Goal: Information Seeking & Learning: Check status

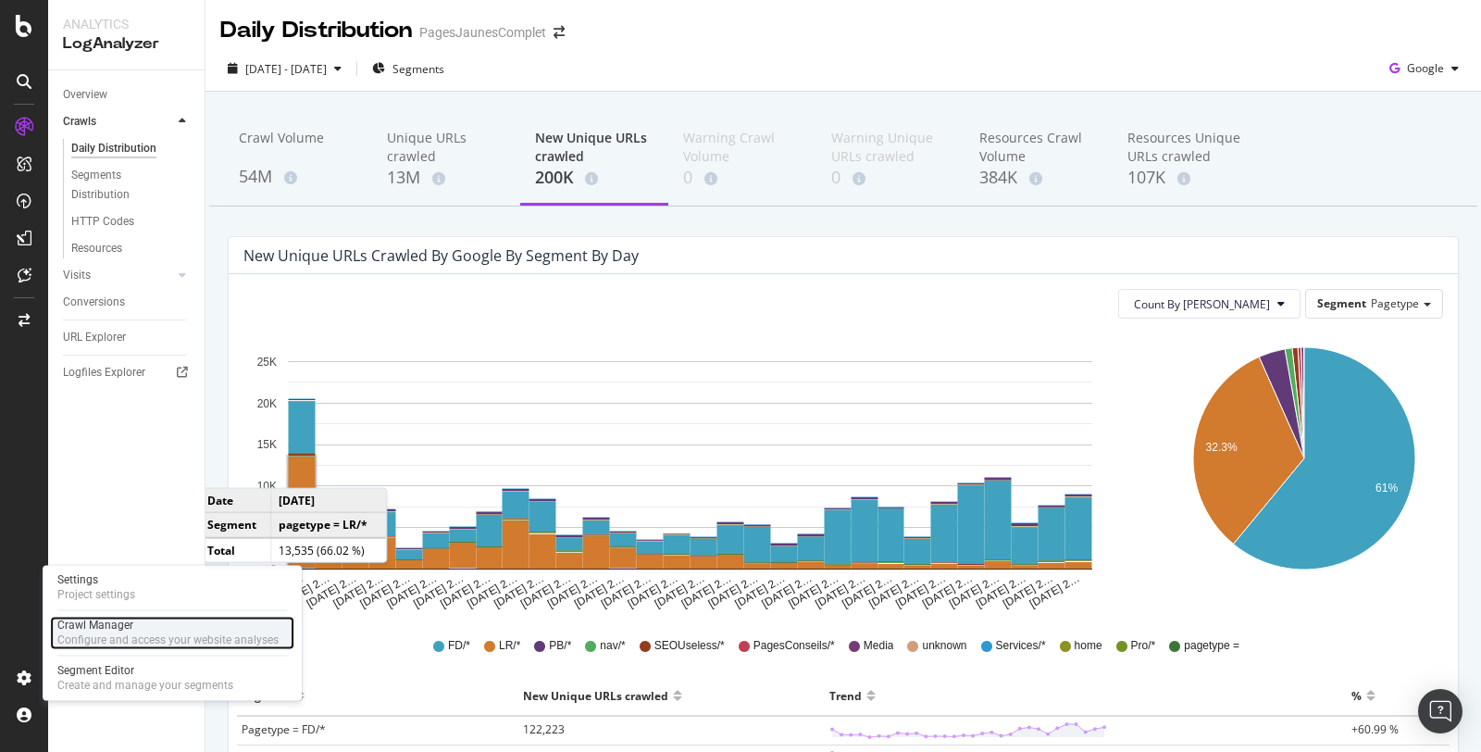
click at [97, 640] on div "Configure and access your website analyses" at bounding box center [167, 639] width 221 height 15
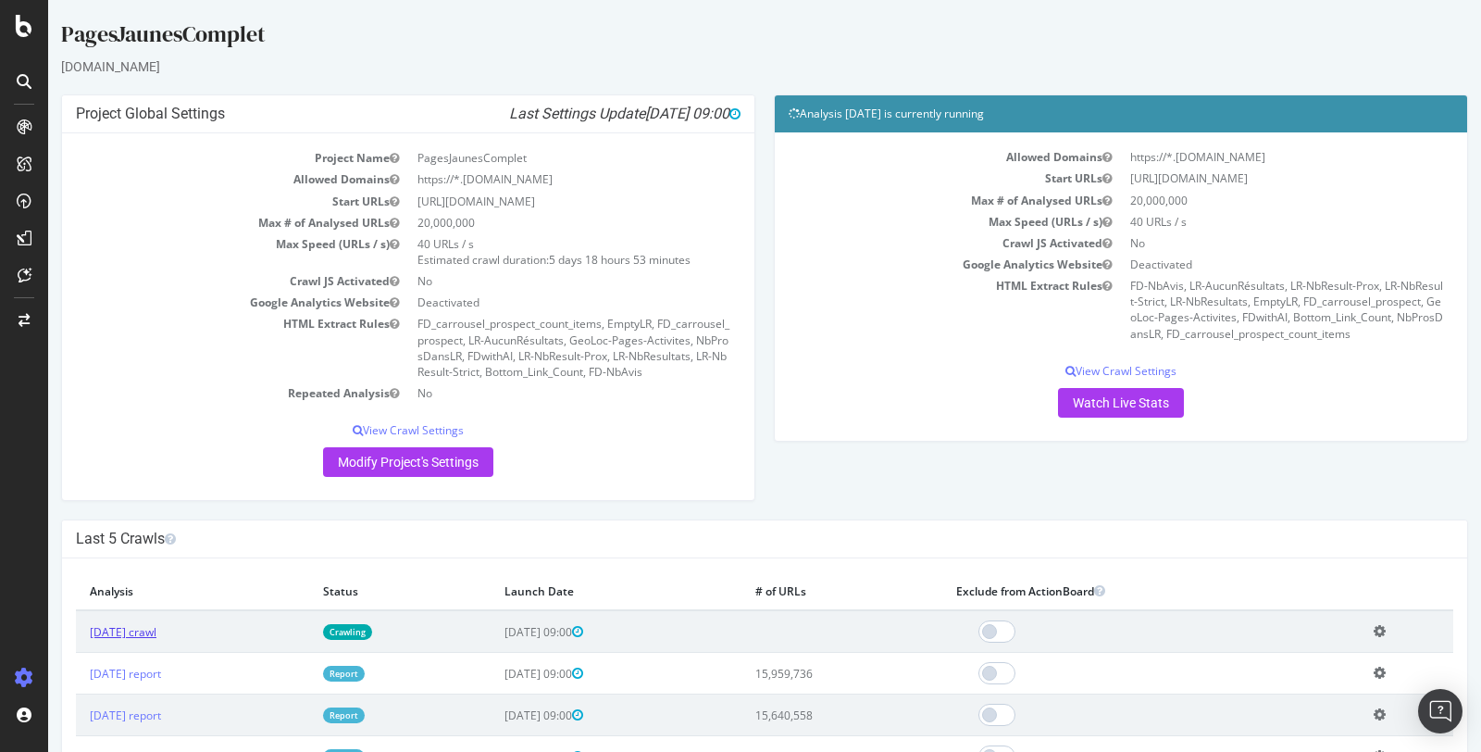
click at [156, 626] on link "[DATE] crawl" at bounding box center [123, 632] width 67 height 16
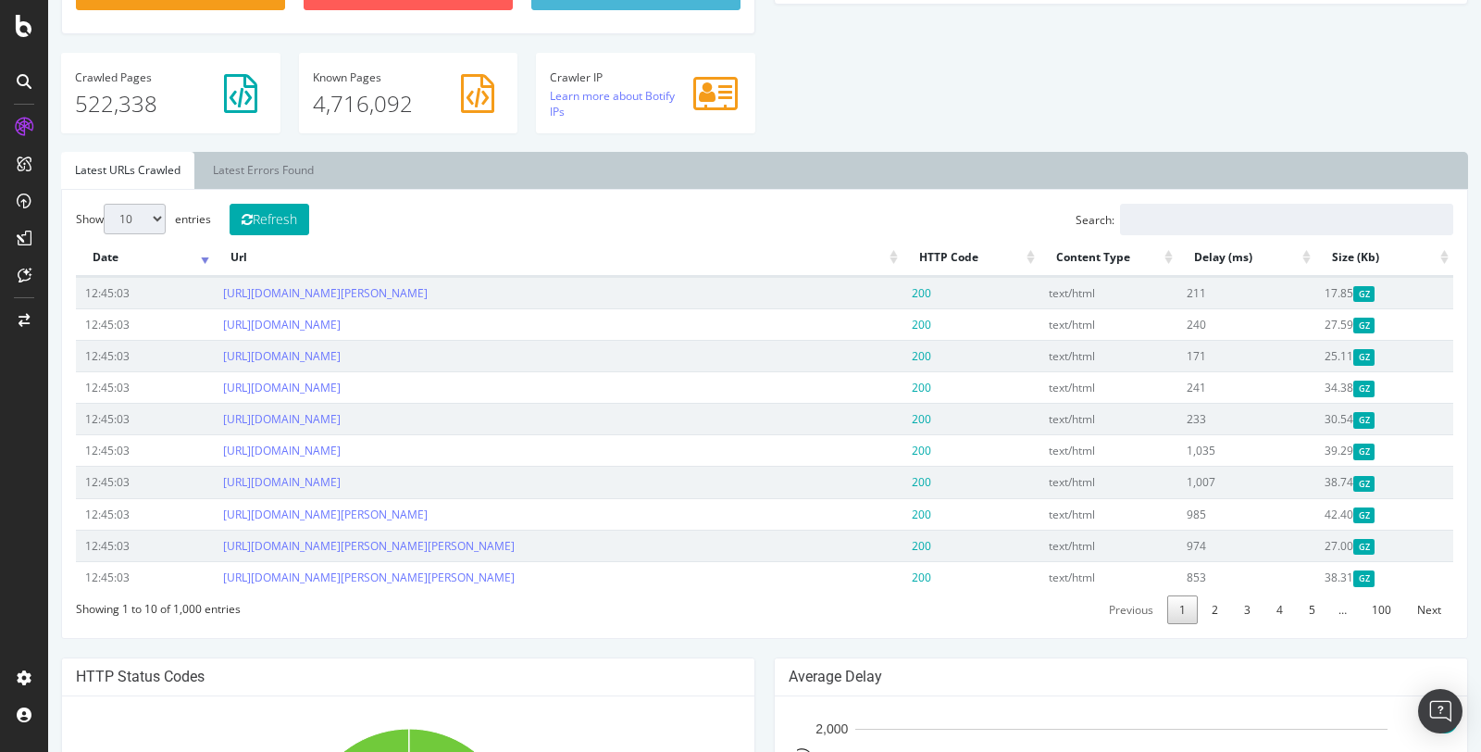
scroll to position [447, 0]
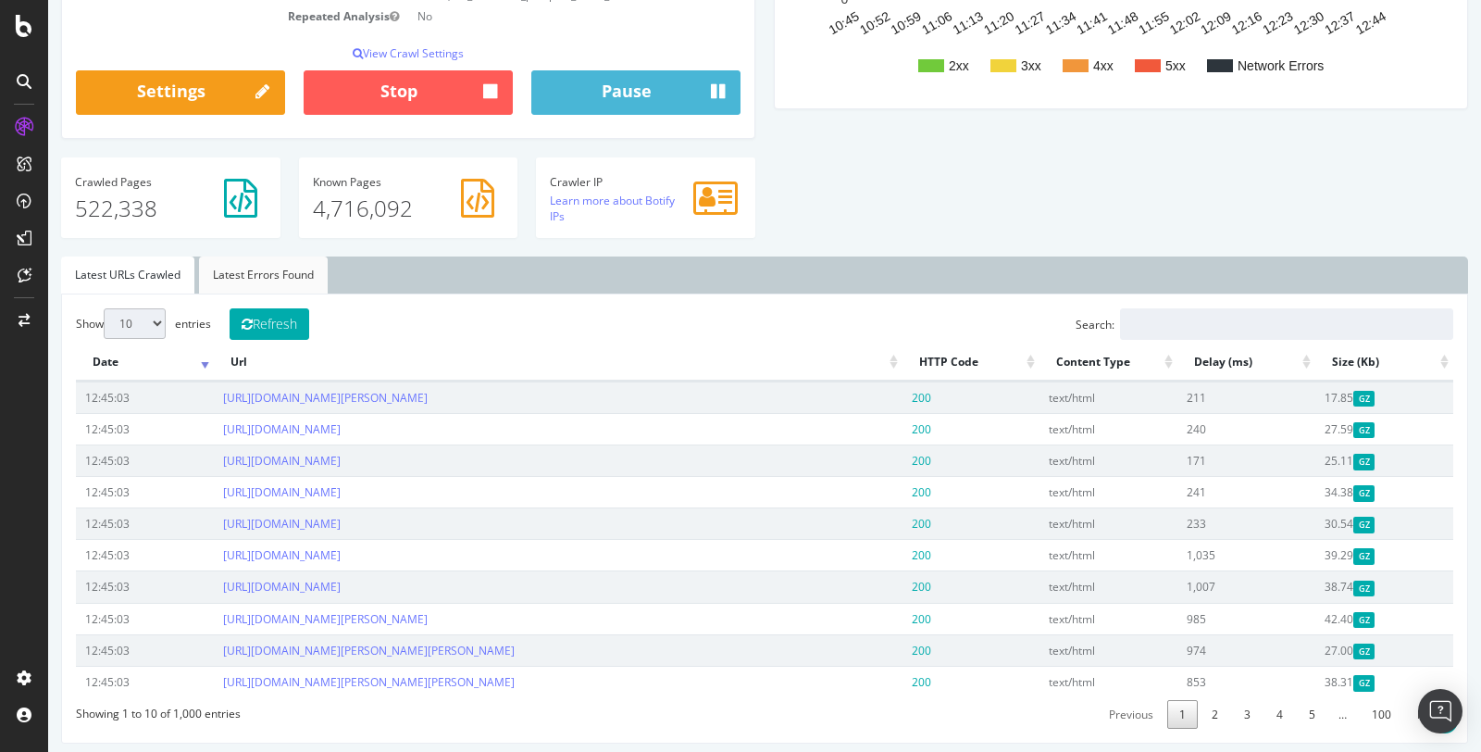
click at [281, 276] on link "Latest Errors Found" at bounding box center [263, 274] width 129 height 37
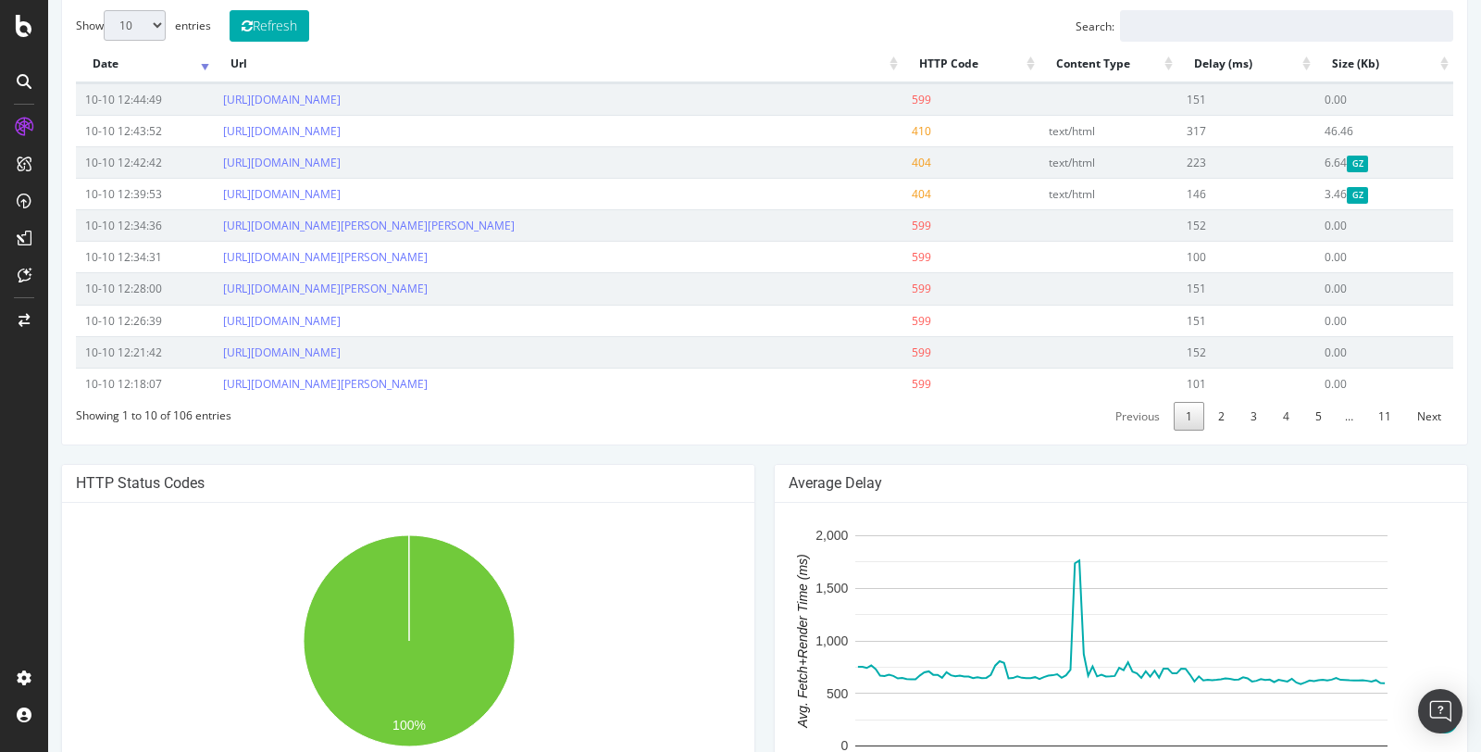
scroll to position [741, 0]
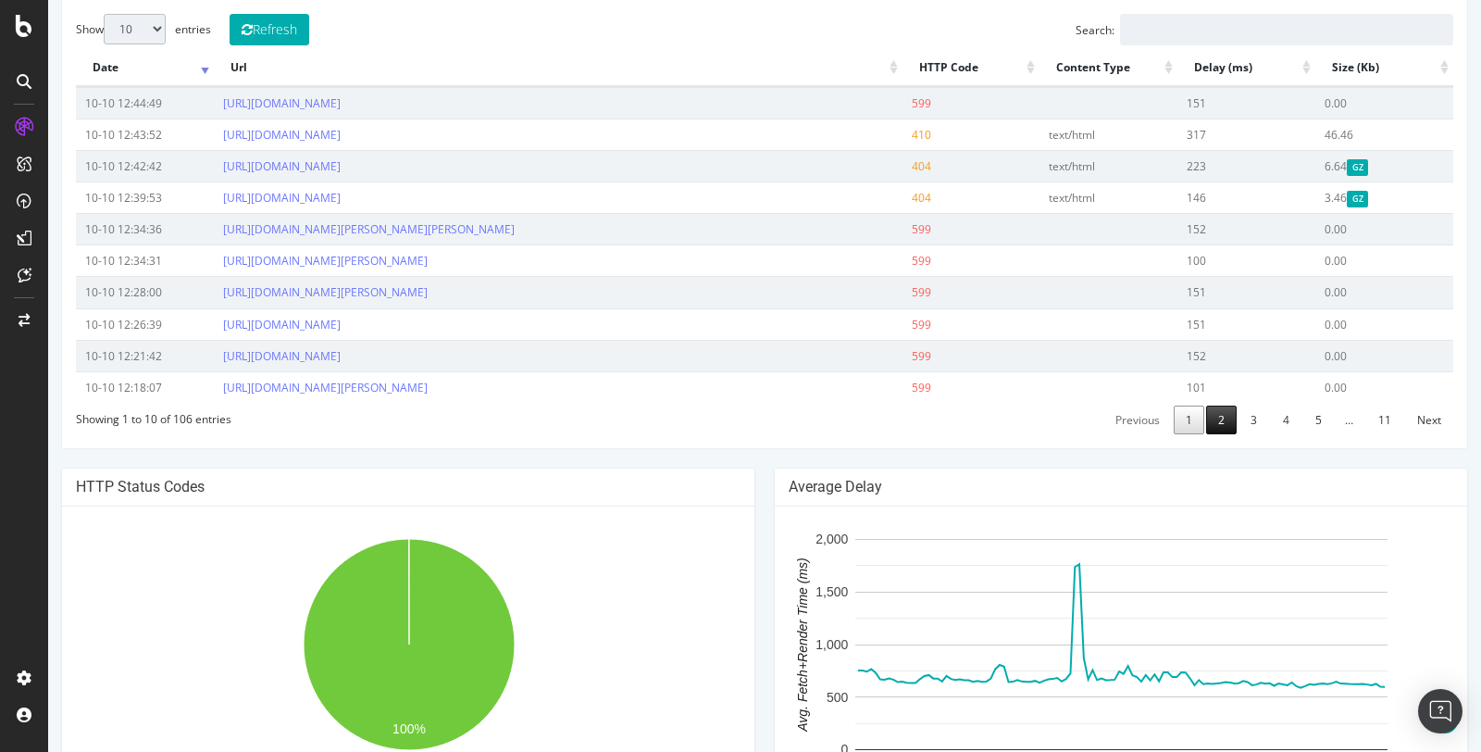
click at [1224, 416] on link "2" at bounding box center [1221, 419] width 31 height 29
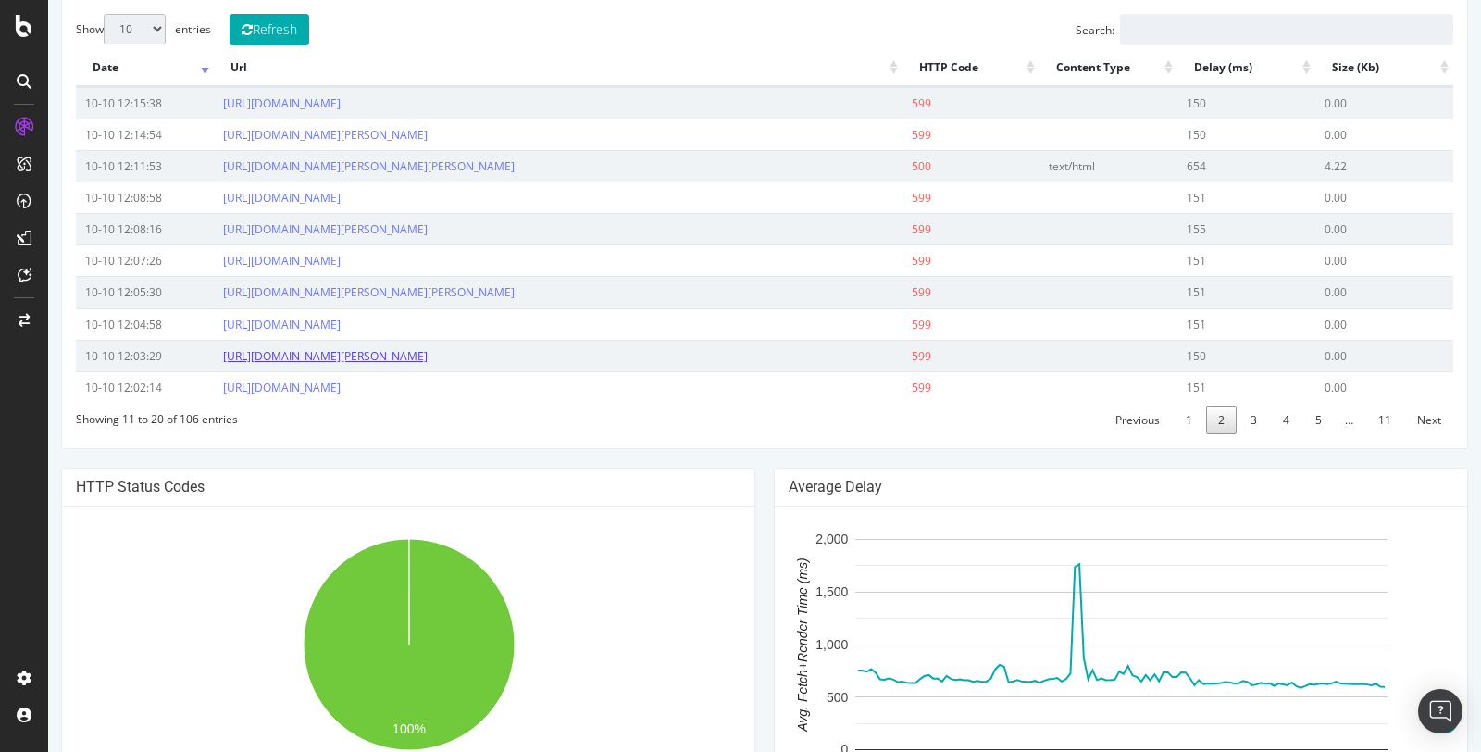
click at [428, 349] on link "[URL][DOMAIN_NAME][PERSON_NAME]" at bounding box center [325, 356] width 205 height 16
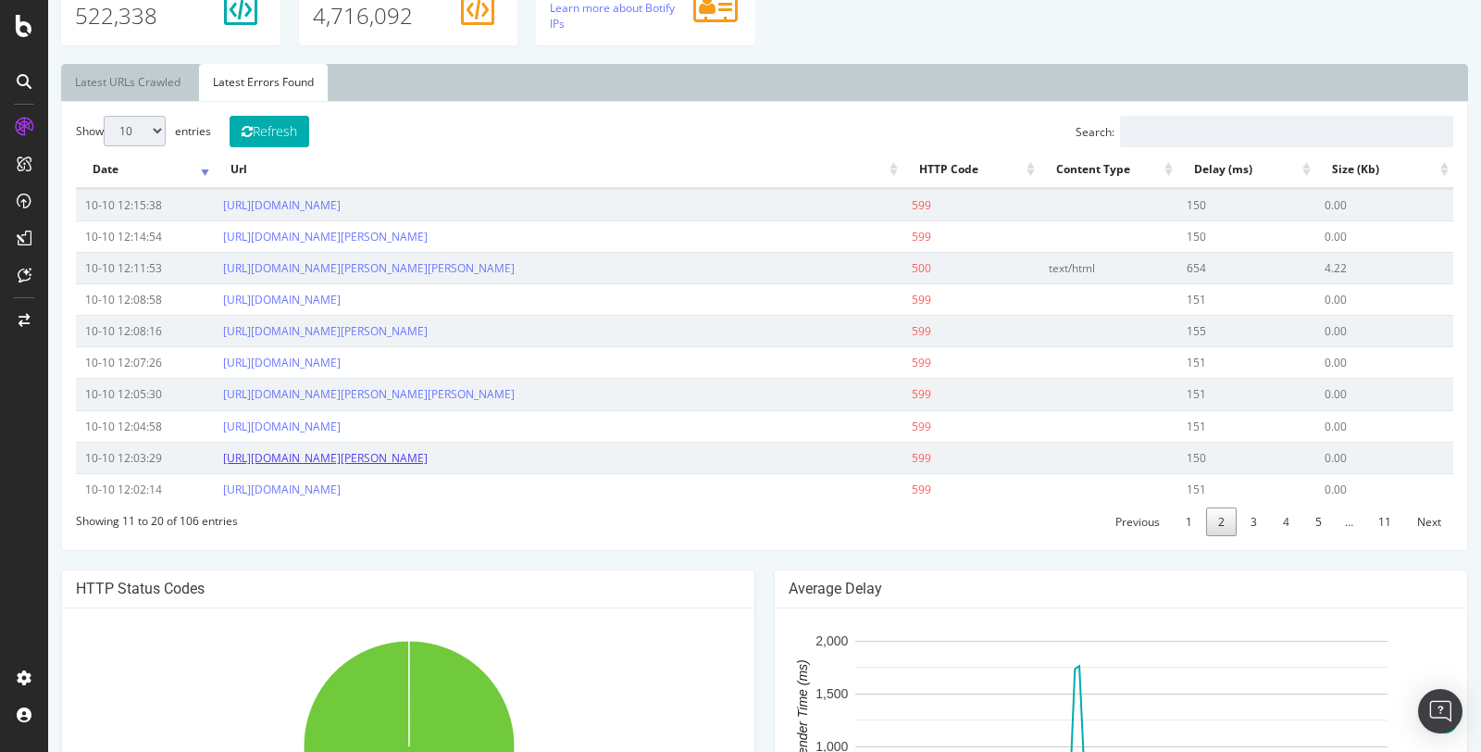
scroll to position [637, 0]
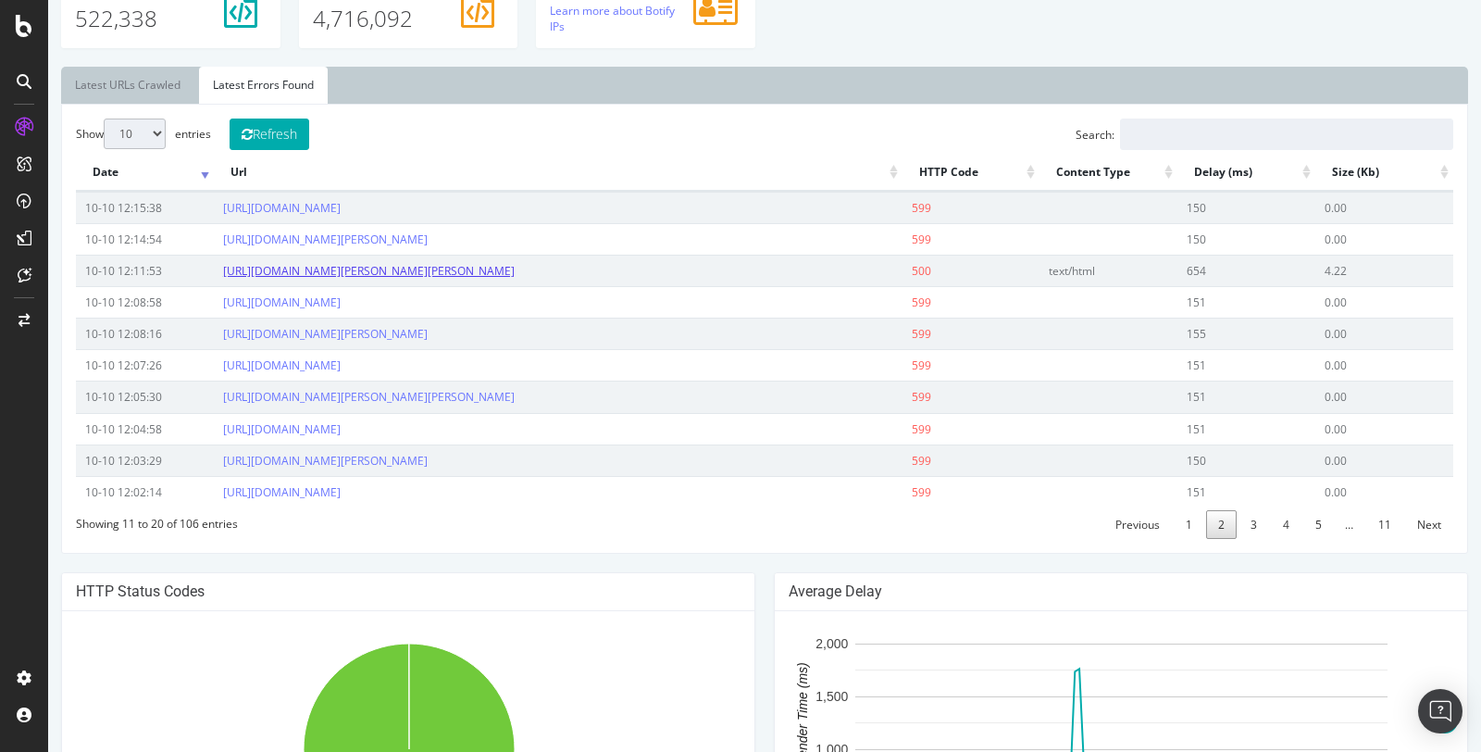
click at [471, 266] on link "[URL][DOMAIN_NAME][PERSON_NAME][PERSON_NAME]" at bounding box center [369, 271] width 292 height 16
click at [146, 83] on link "Latest URLs Crawled" at bounding box center [127, 85] width 133 height 37
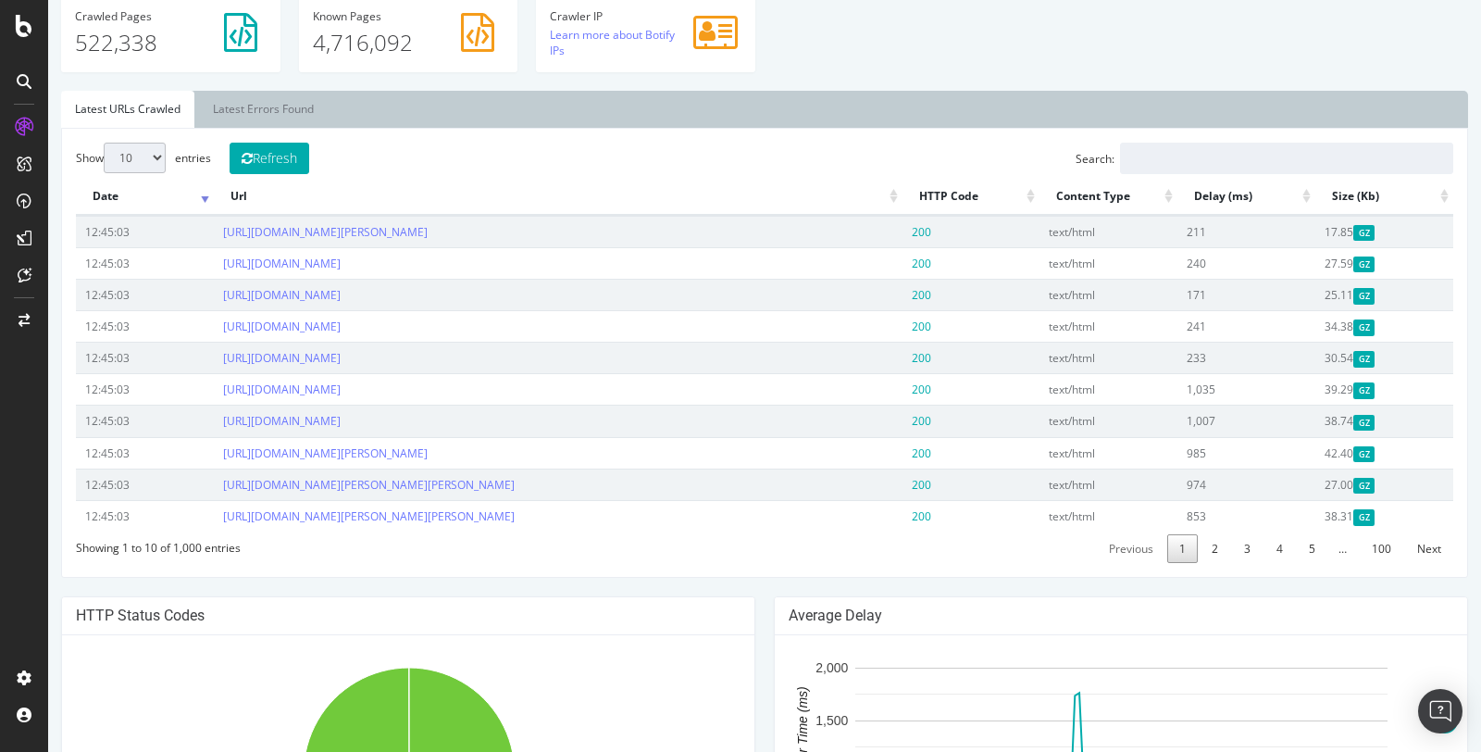
scroll to position [619, 0]
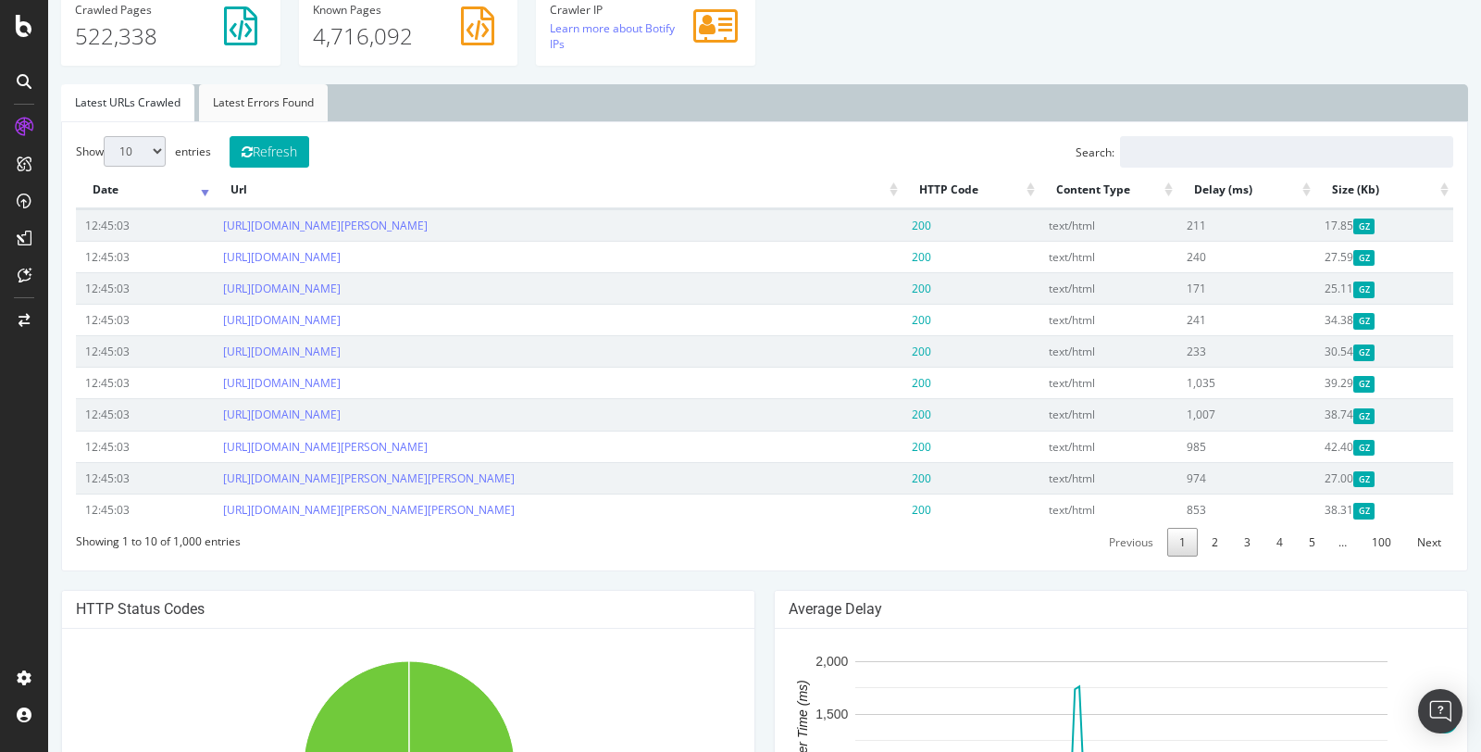
click at [256, 100] on link "Latest Errors Found" at bounding box center [263, 102] width 129 height 37
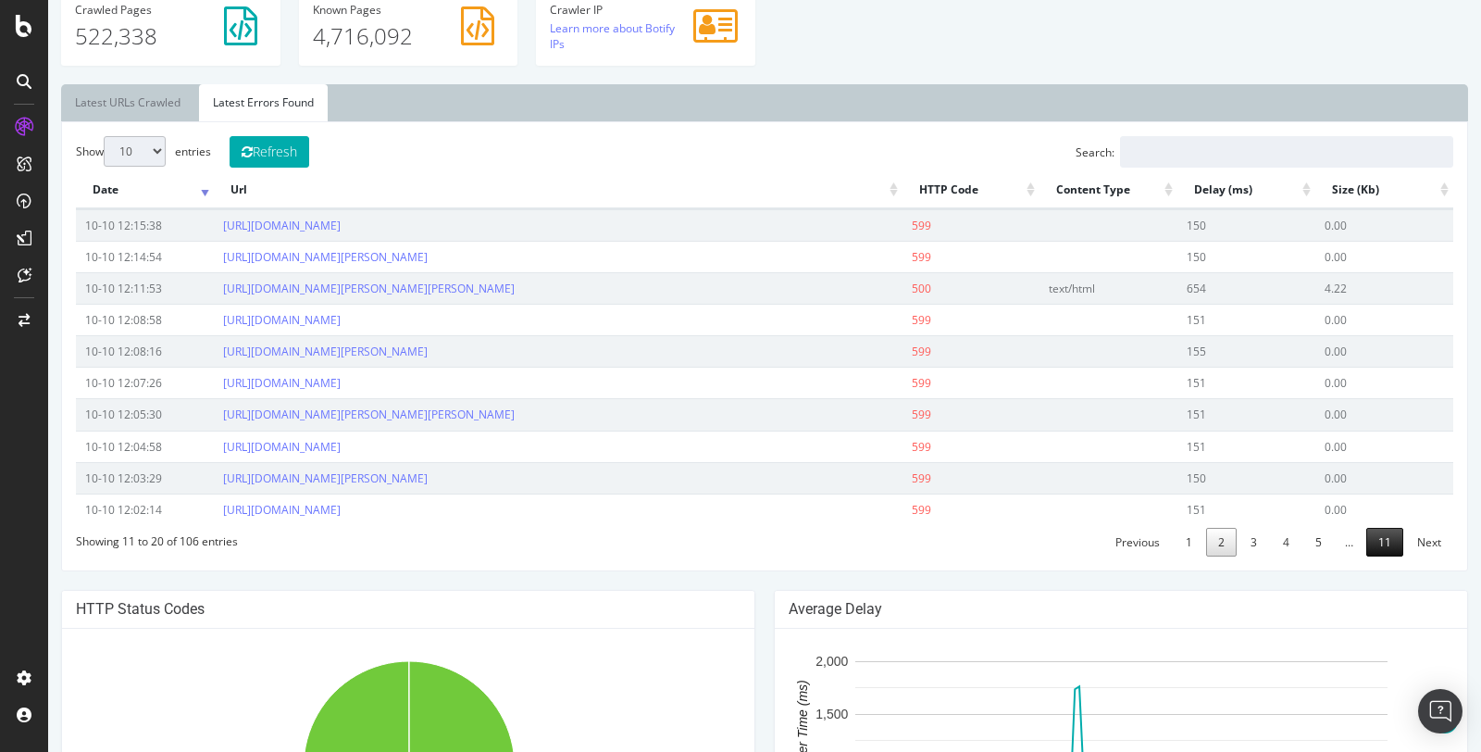
click at [1387, 539] on link "11" at bounding box center [1384, 542] width 37 height 29
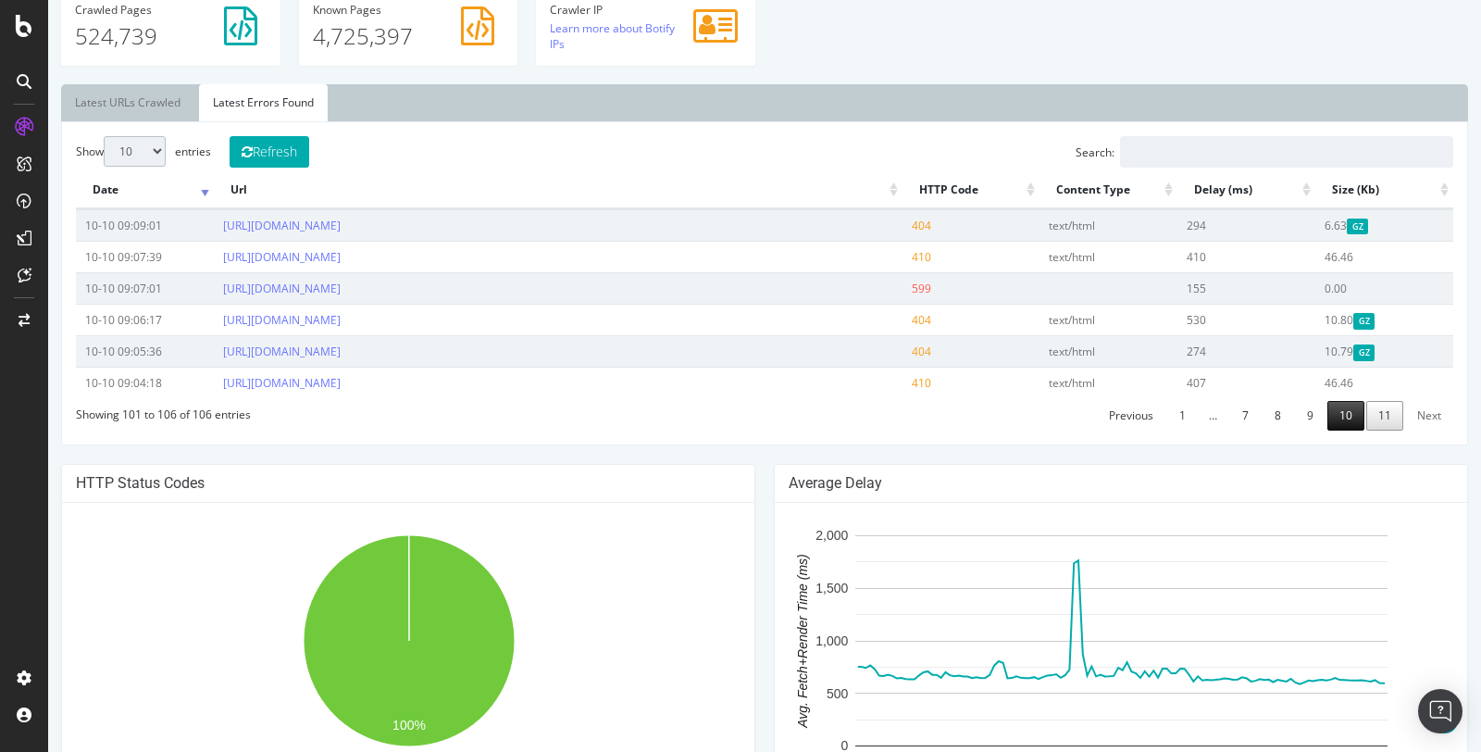
click at [1350, 416] on link "10" at bounding box center [1345, 415] width 37 height 29
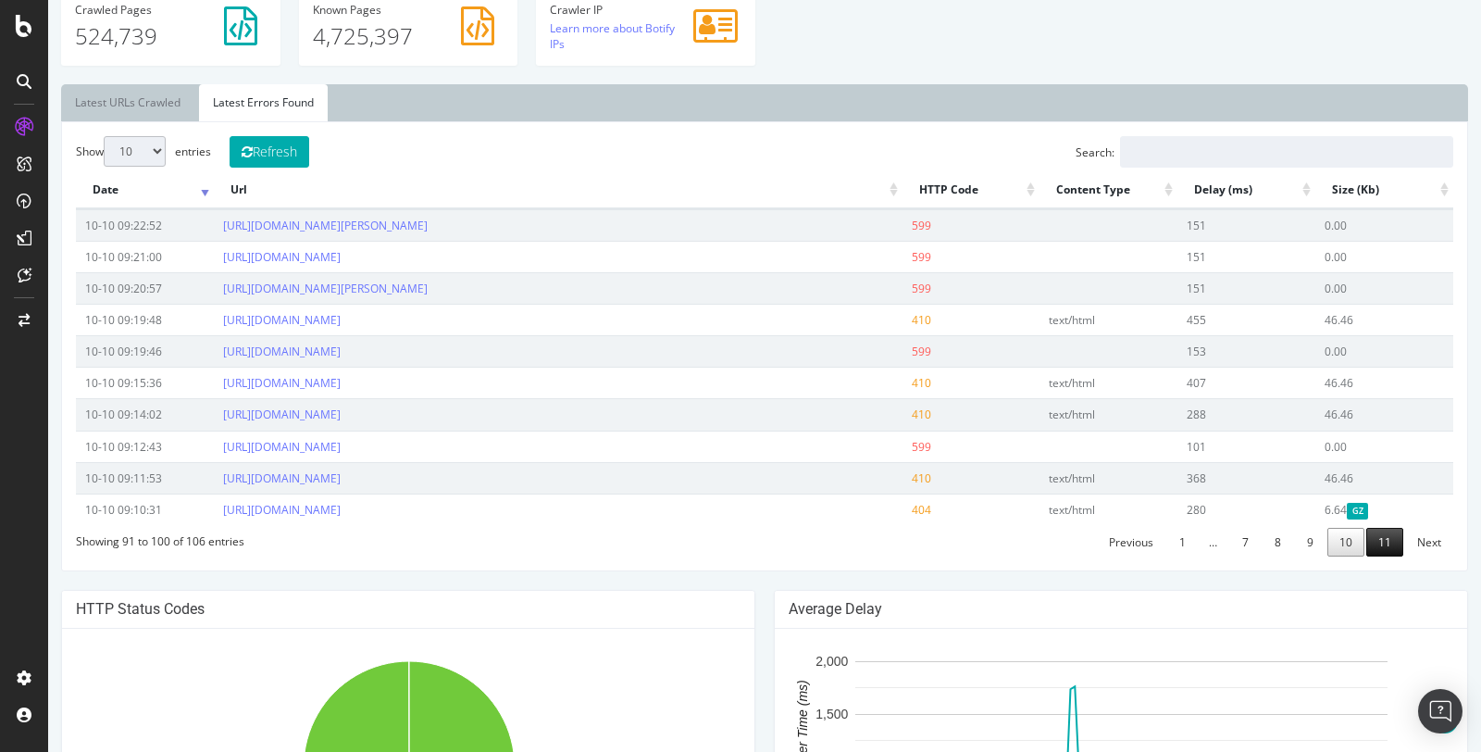
click at [1371, 531] on link "11" at bounding box center [1384, 542] width 37 height 29
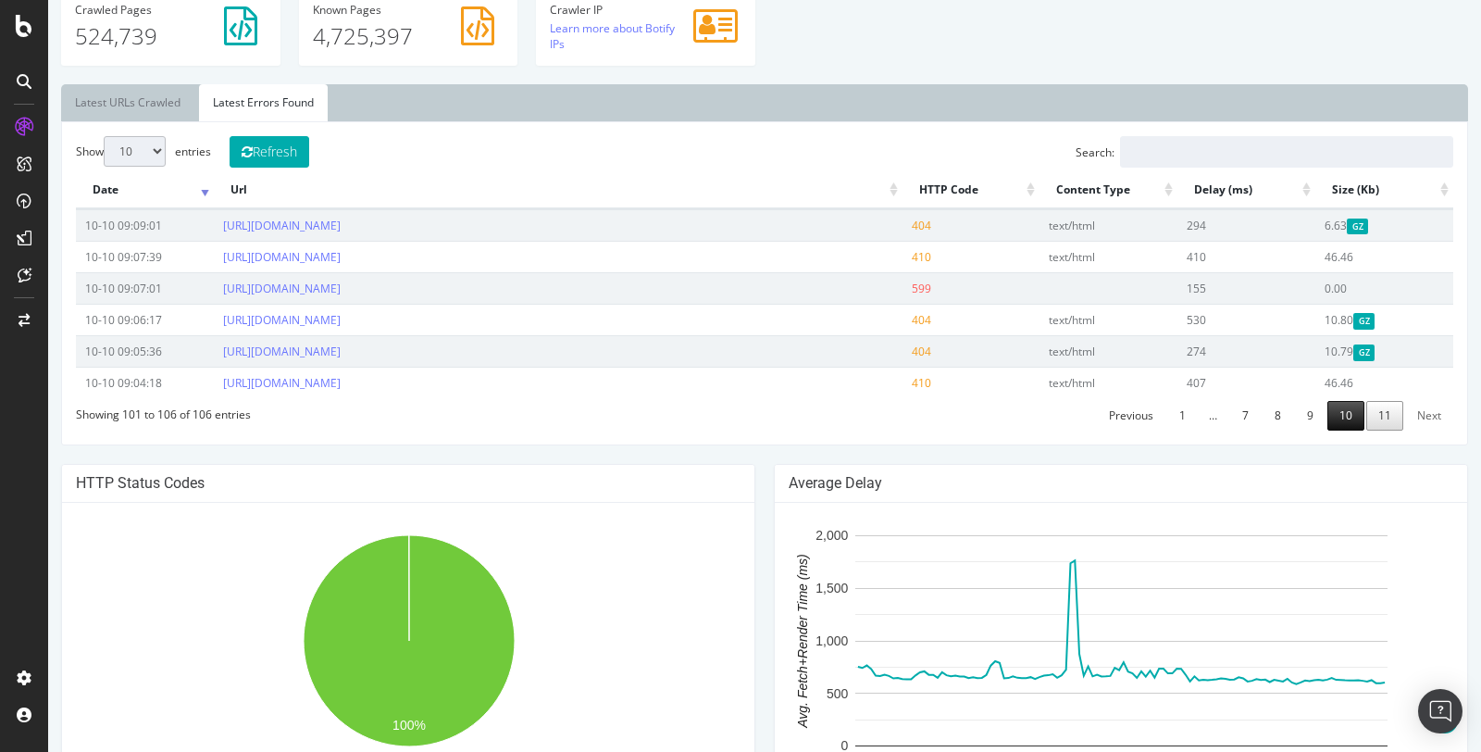
click at [1345, 412] on link "10" at bounding box center [1345, 415] width 37 height 29
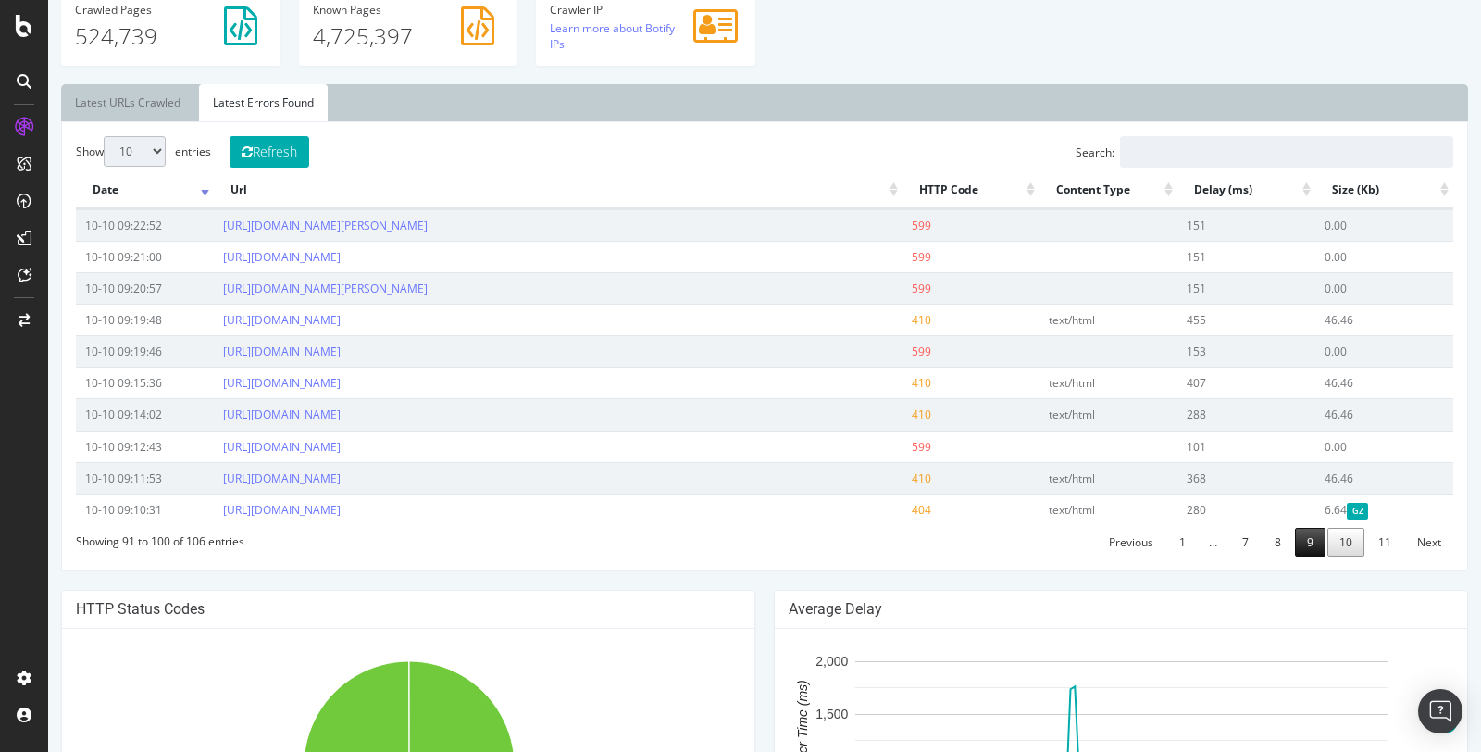
click at [1313, 536] on link "9" at bounding box center [1310, 542] width 31 height 29
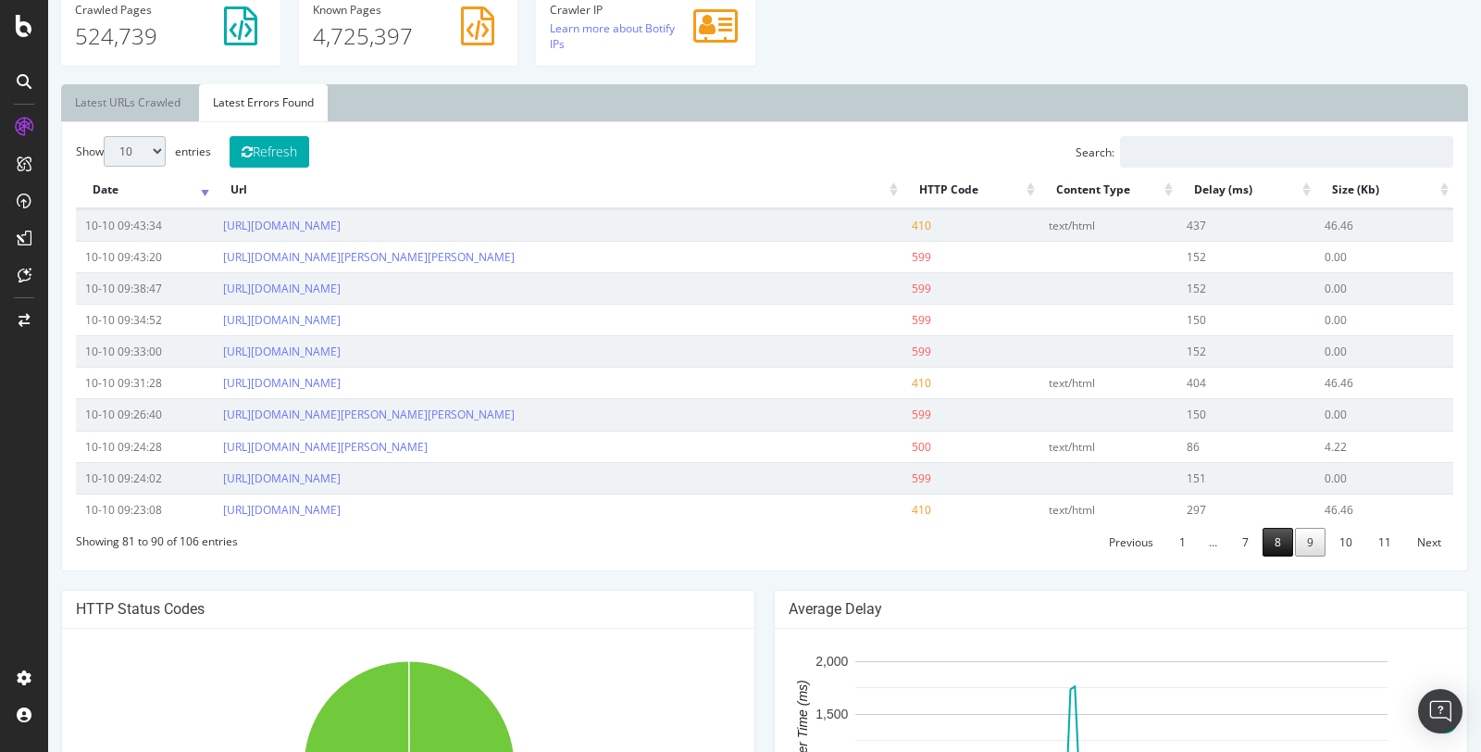
click at [1281, 541] on link "8" at bounding box center [1277, 542] width 31 height 29
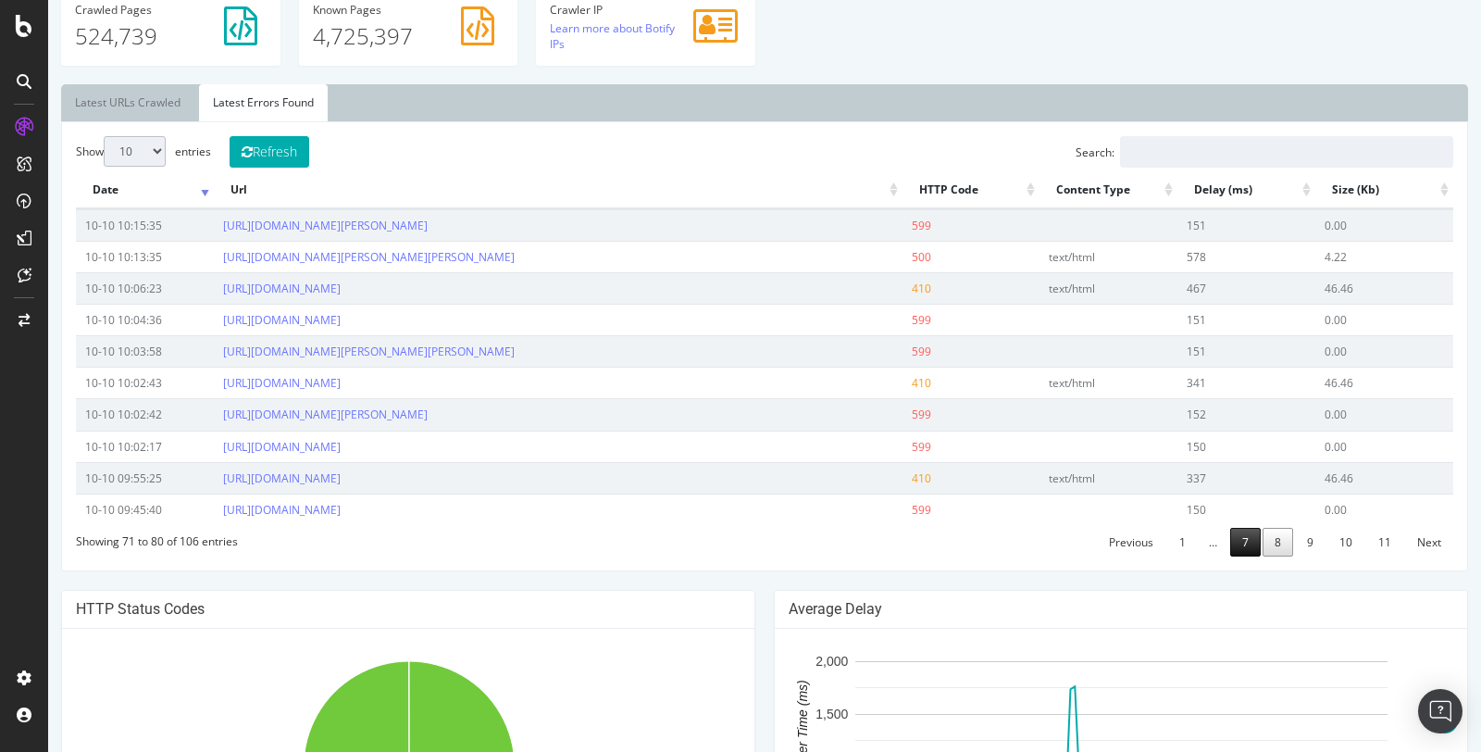
click at [1252, 537] on link "7" at bounding box center [1245, 542] width 31 height 29
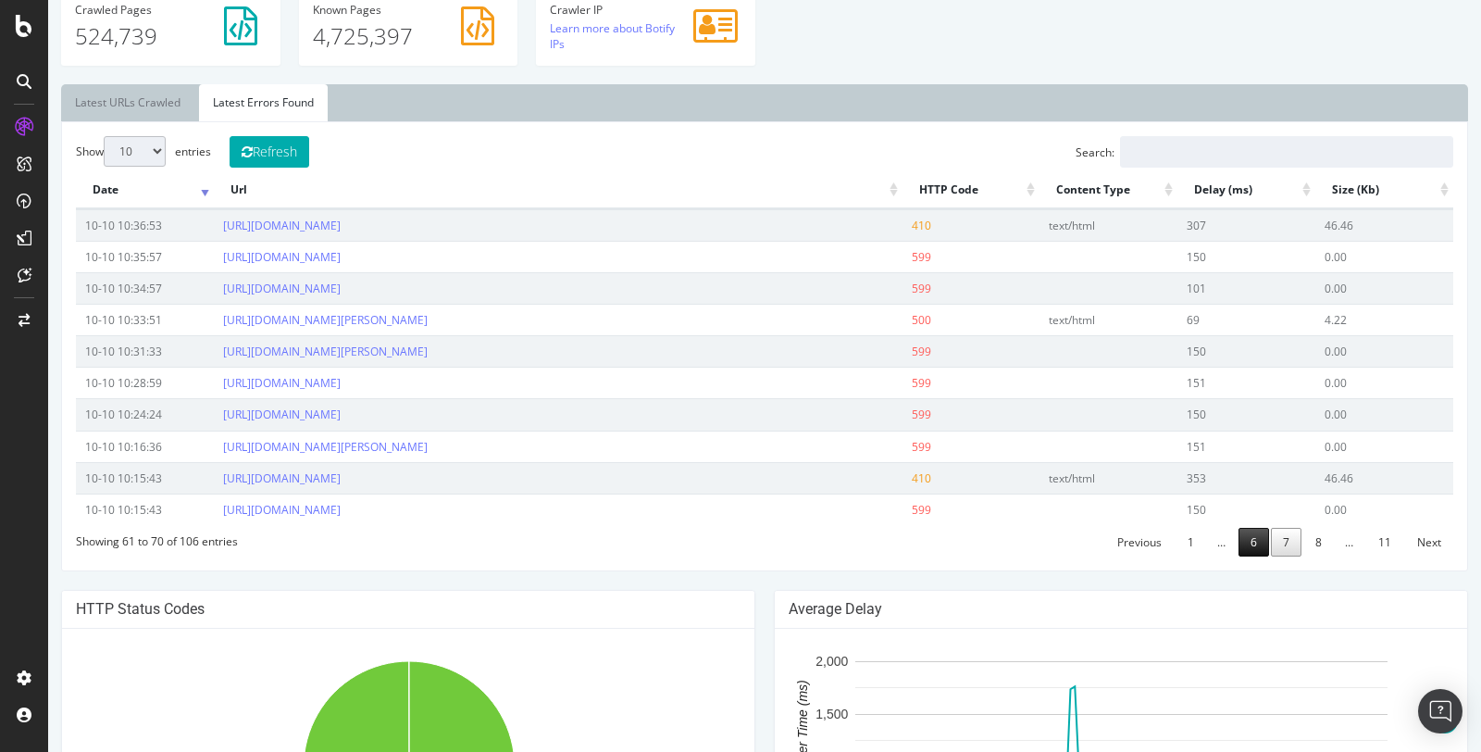
click at [1254, 534] on link "6" at bounding box center [1253, 542] width 31 height 29
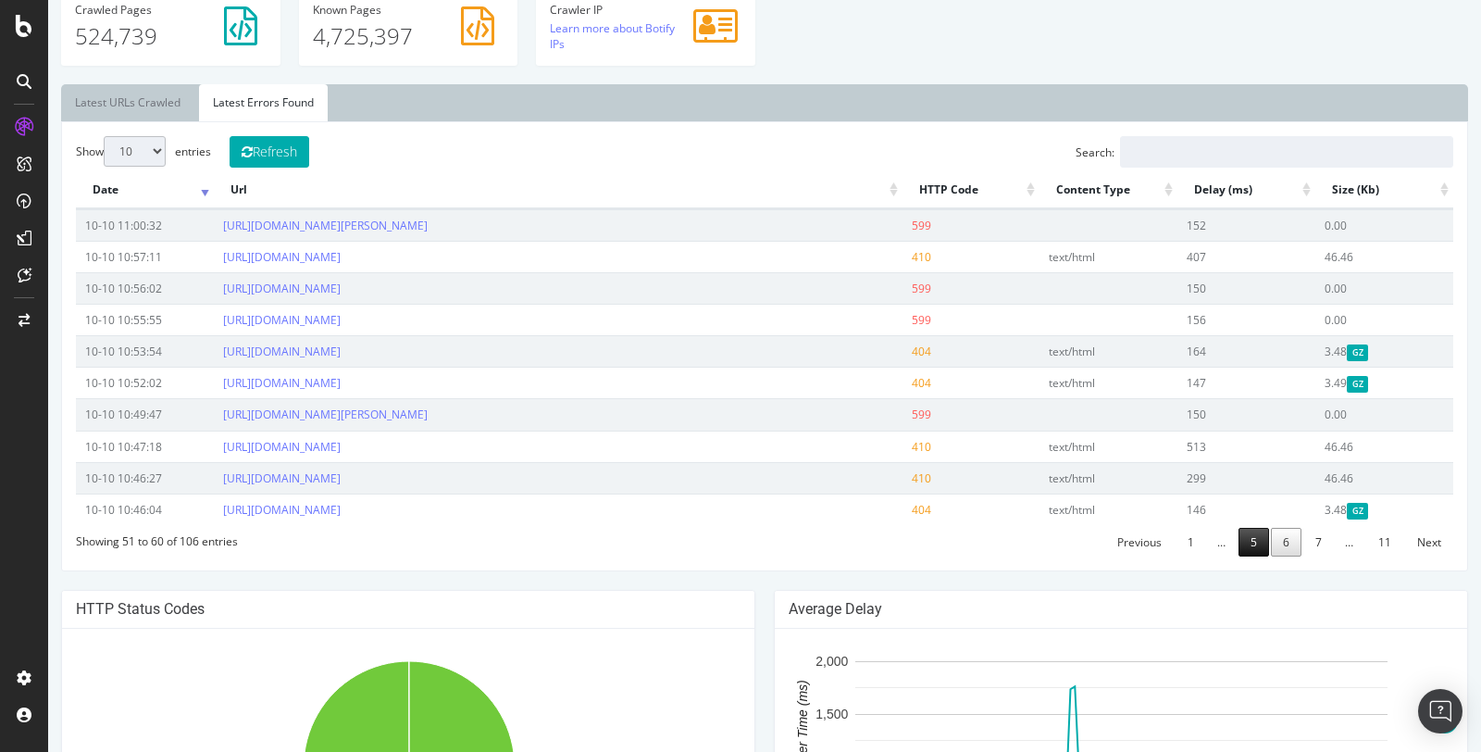
click at [1253, 555] on link "5" at bounding box center [1253, 542] width 31 height 29
click at [1263, 533] on link "4" at bounding box center [1253, 542] width 31 height 29
click at [1252, 540] on link "3" at bounding box center [1253, 542] width 31 height 29
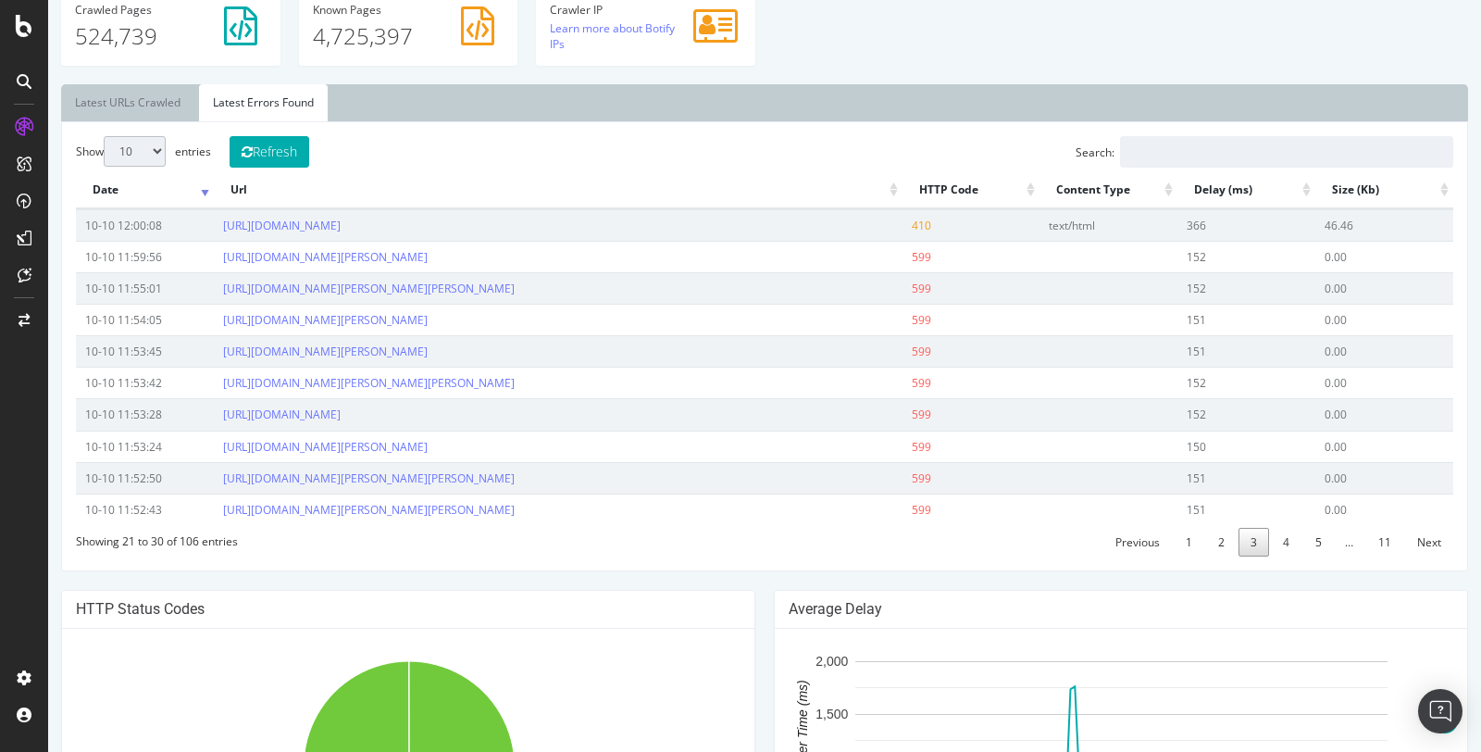
click at [1252, 540] on link "3" at bounding box center [1253, 542] width 31 height 29
click at [1226, 539] on link "2" at bounding box center [1221, 542] width 31 height 29
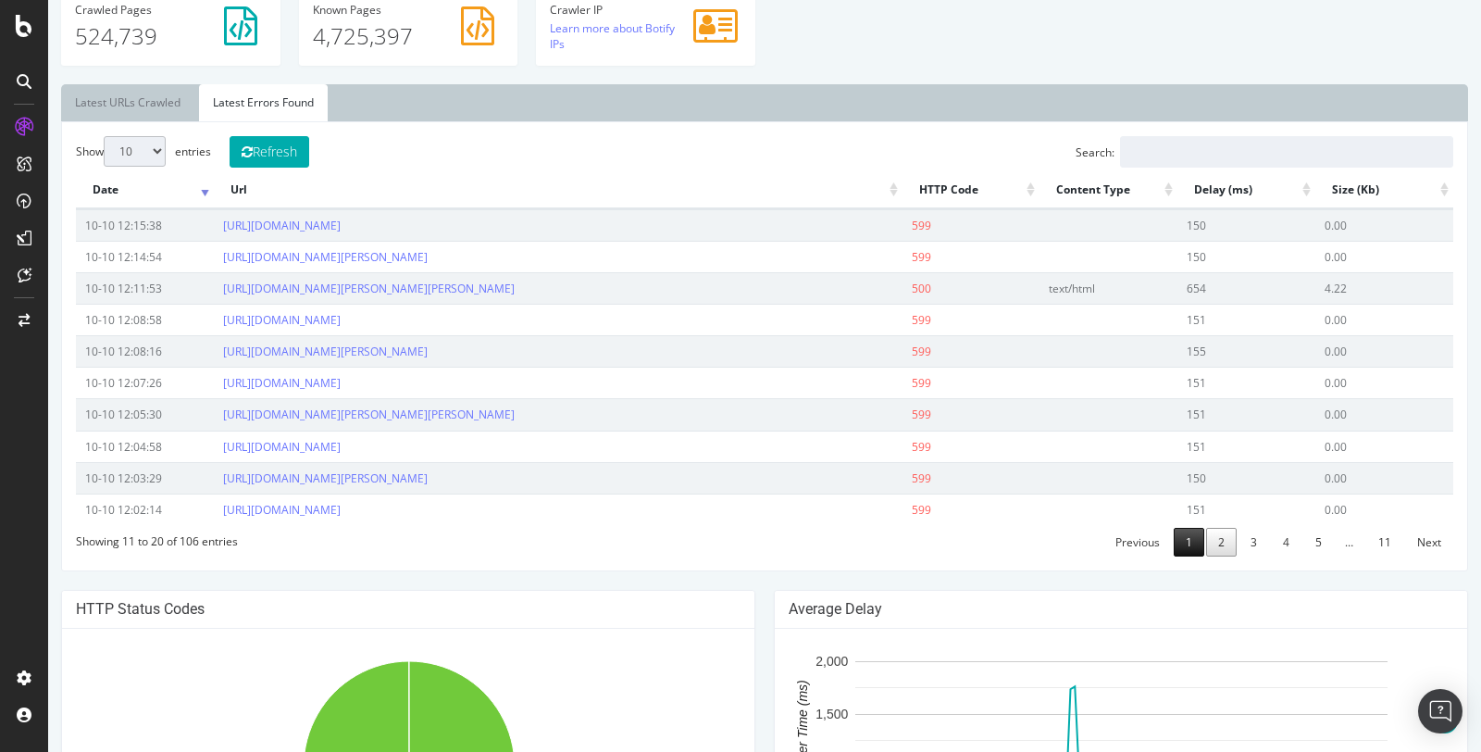
click at [1197, 535] on link "1" at bounding box center [1189, 542] width 31 height 29
